Goal: Information Seeking & Learning: Learn about a topic

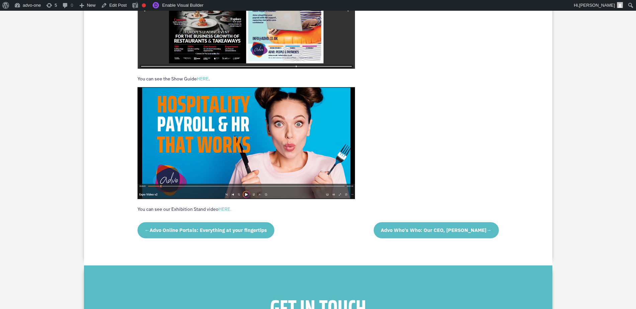
scroll to position [586, 0]
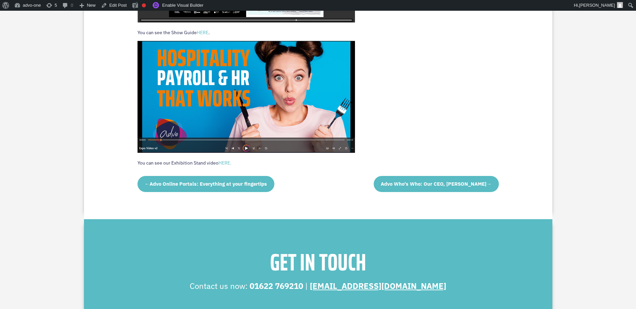
click at [222, 163] on link "HERE." at bounding box center [225, 163] width 13 height 6
